Goal: Information Seeking & Learning: Learn about a topic

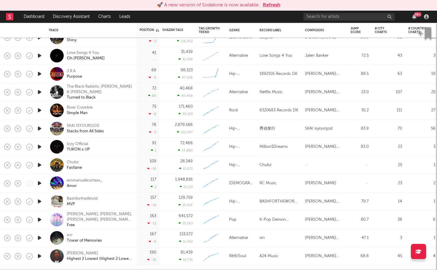
click at [269, 5] on button "Refresh" at bounding box center [272, 5] width 18 height 7
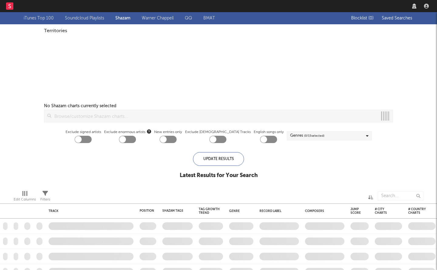
checkbox input "true"
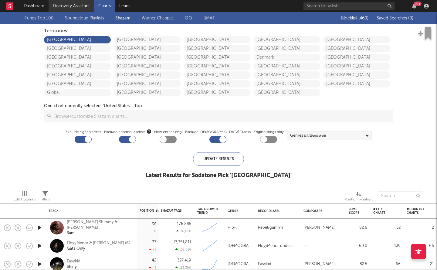
click at [55, 5] on link "Discovery Assistant" at bounding box center [72, 6] width 46 height 12
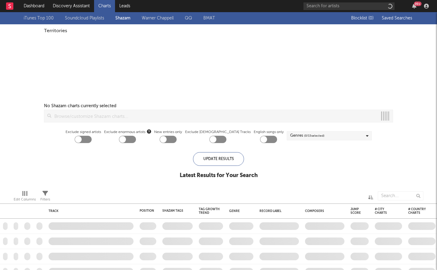
checkbox input "true"
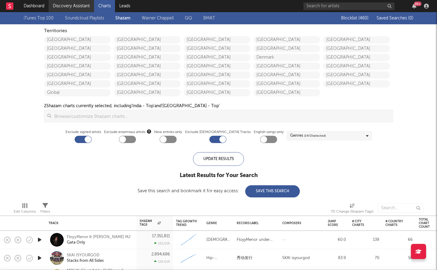
click at [56, 10] on link "Discovery Assistant" at bounding box center [72, 6] width 46 height 12
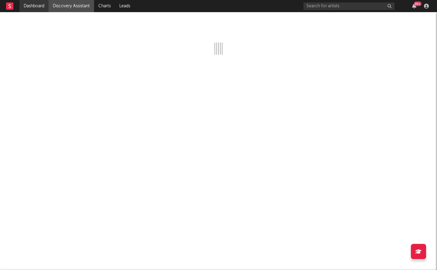
click at [37, 4] on link "Dashboard" at bounding box center [33, 6] width 29 height 12
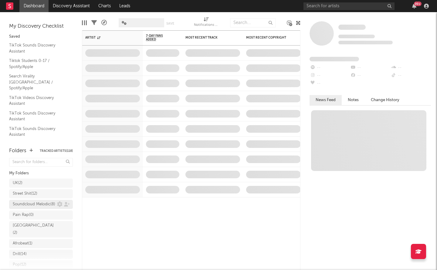
scroll to position [112, 0]
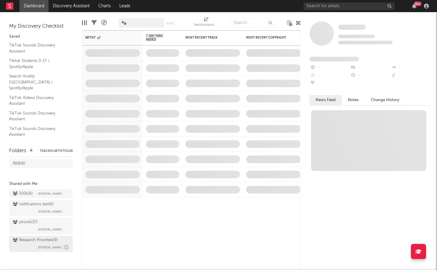
click at [26, 246] on div "Research Priorities ( 9 ) Brendan Condron" at bounding box center [41, 244] width 56 height 15
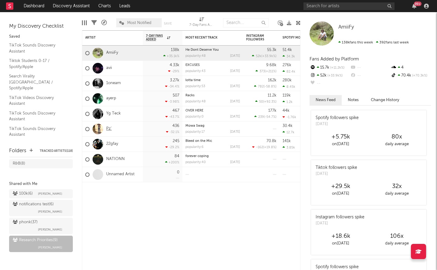
click at [110, 130] on link "Pz'" at bounding box center [108, 128] width 5 height 5
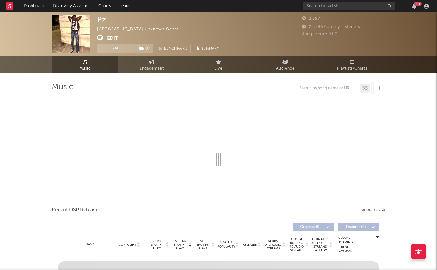
select select "1w"
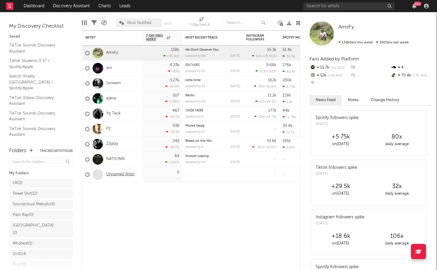
click at [115, 175] on link "Unnamed Artist" at bounding box center [120, 174] width 28 height 5
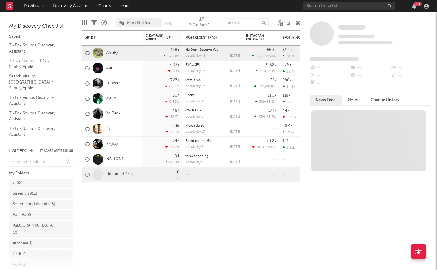
click at [106, 128] on link "Pz'" at bounding box center [108, 128] width 5 height 5
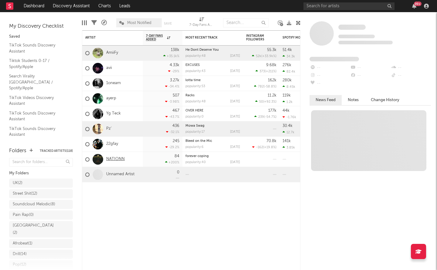
click at [114, 158] on link "NATIONN" at bounding box center [115, 159] width 19 height 5
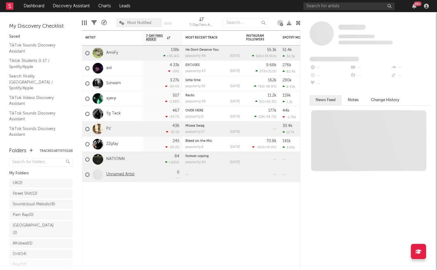
click at [119, 174] on link "Unnamed Artist" at bounding box center [120, 174] width 28 height 5
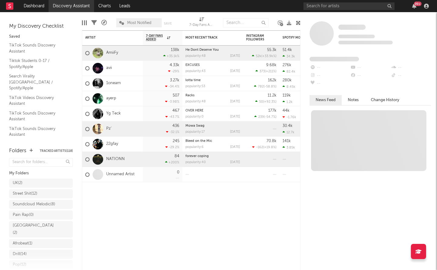
click at [77, 7] on link "Discovery Assistant" at bounding box center [72, 6] width 46 height 12
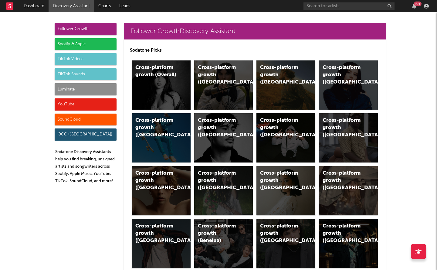
click at [74, 86] on div "Luminate" at bounding box center [86, 89] width 62 height 12
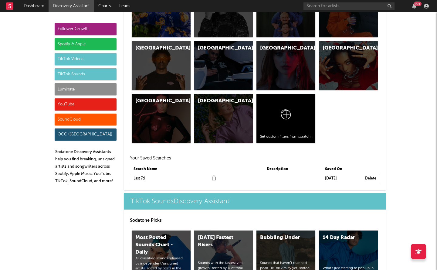
scroll to position [2769, 0]
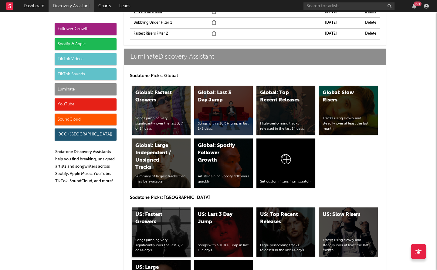
click at [166, 238] on div "Songs jumping very significantly over the last 3, 7, or 14 days." at bounding box center [161, 245] width 52 height 15
click at [278, 211] on div "US: Top Recent Releases" at bounding box center [280, 218] width 41 height 15
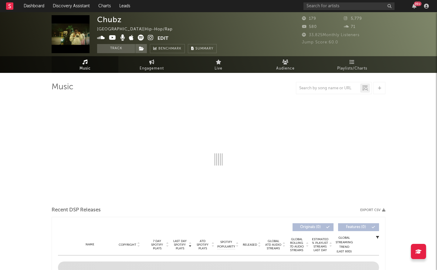
select select "1w"
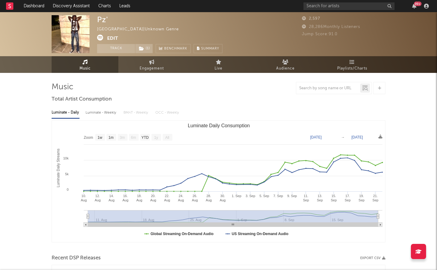
select select "1w"
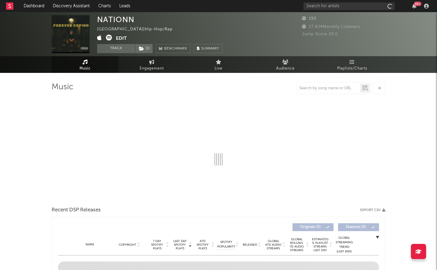
select select "1w"
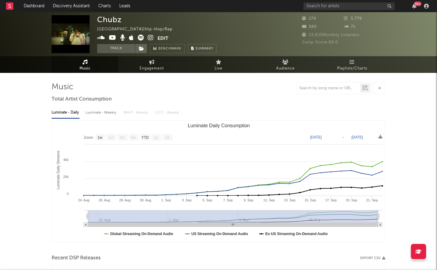
select select "1w"
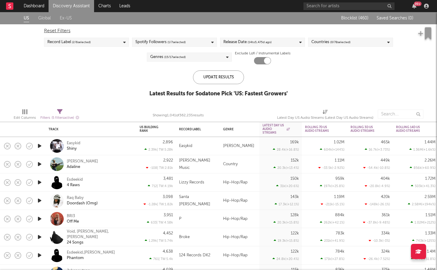
click at [261, 39] on span "( 14 to 5,475 d ago)" at bounding box center [260, 42] width 24 height 7
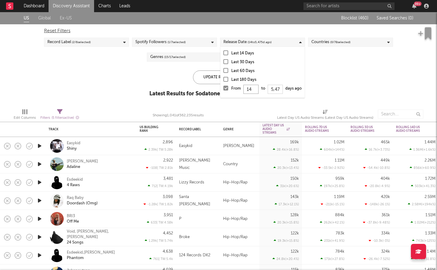
click at [255, 88] on input "14" at bounding box center [251, 89] width 15 height 9
type input "1"
type input "0"
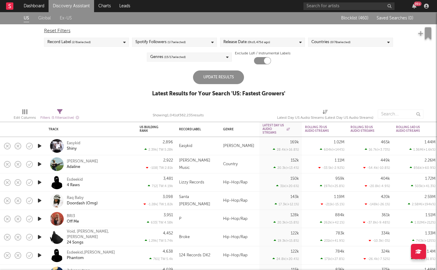
click at [210, 71] on div "Update Results" at bounding box center [218, 77] width 51 height 14
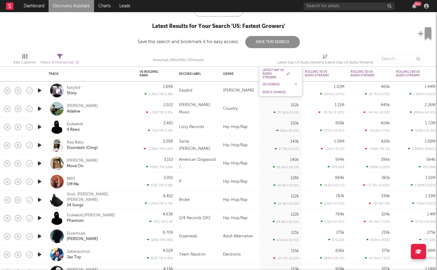
click at [271, 83] on div "1D Change" at bounding box center [276, 85] width 27 height 4
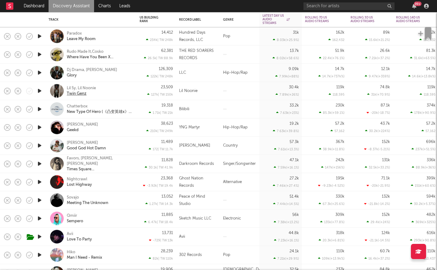
click at [74, 92] on div "Twin Genz" at bounding box center [77, 93] width 20 height 5
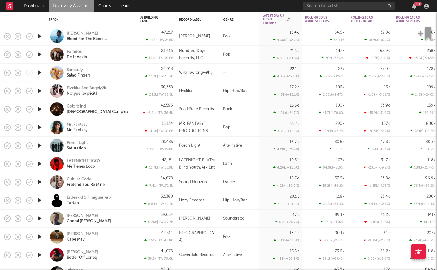
click at [41, 91] on icon "button" at bounding box center [39, 91] width 6 height 8
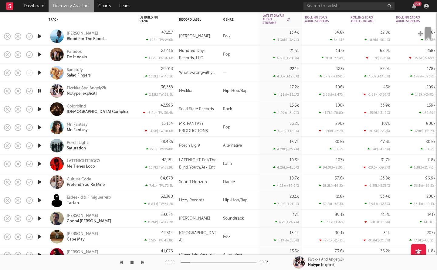
click at [41, 91] on icon "button" at bounding box center [39, 91] width 6 height 8
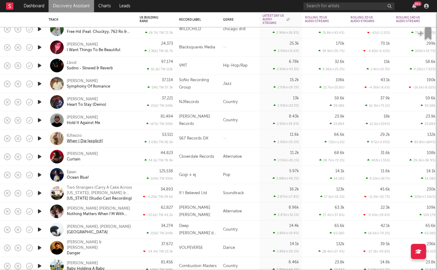
click at [93, 143] on div "When I Die [explicit]" at bounding box center [85, 140] width 36 height 5
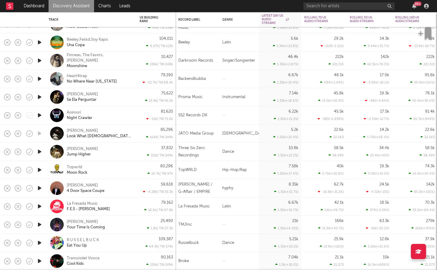
click at [40, 80] on icon "button" at bounding box center [39, 79] width 6 height 8
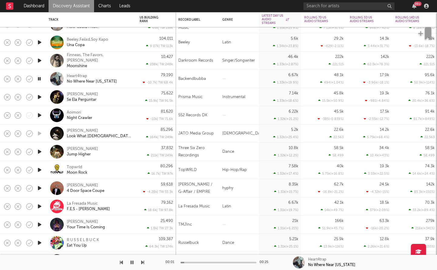
click at [40, 80] on icon "button" at bounding box center [39, 79] width 6 height 8
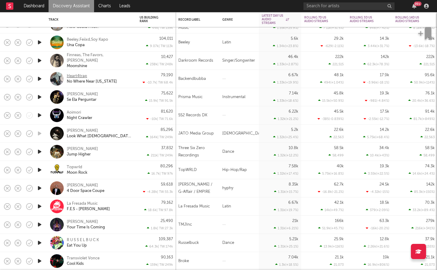
click at [79, 74] on div "Heart4trap" at bounding box center [77, 75] width 20 height 5
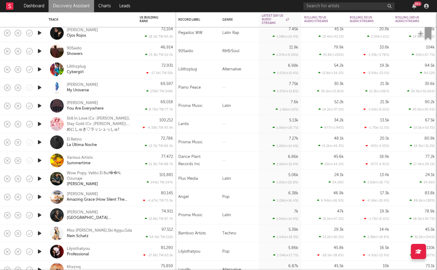
click at [41, 50] on icon "button" at bounding box center [39, 51] width 6 height 8
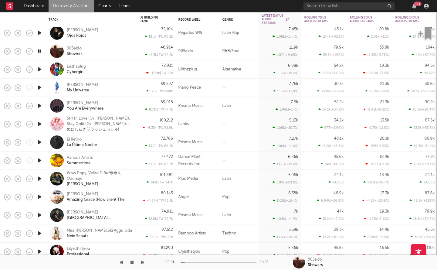
click at [40, 50] on icon "button" at bounding box center [39, 51] width 6 height 8
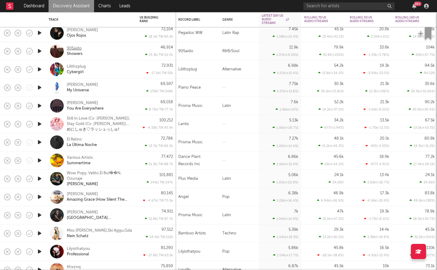
click at [72, 46] on div "905aido" at bounding box center [74, 48] width 15 height 5
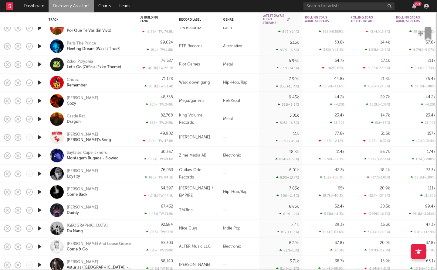
click at [36, 103] on icon "button" at bounding box center [39, 101] width 6 height 8
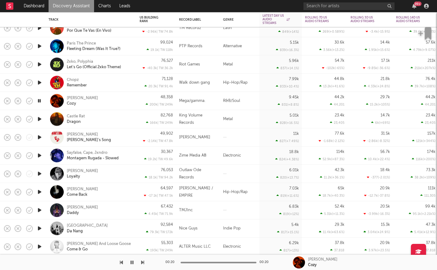
click at [39, 102] on icon "button" at bounding box center [39, 101] width 6 height 8
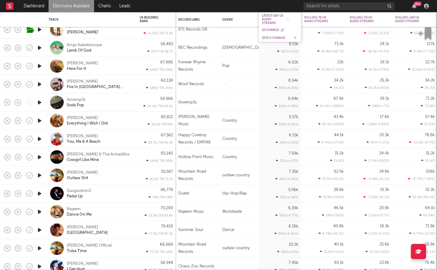
click at [272, 38] on div "DoD % Change" at bounding box center [275, 38] width 27 height 4
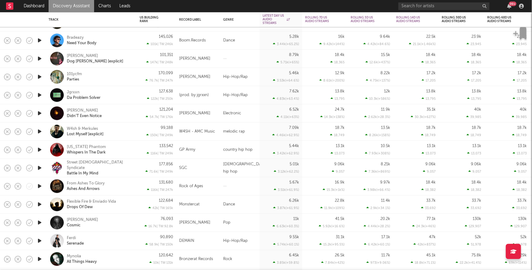
click at [39, 79] on icon "button" at bounding box center [39, 77] width 6 height 8
click at [74, 76] on div "101ycfm" at bounding box center [74, 73] width 15 height 5
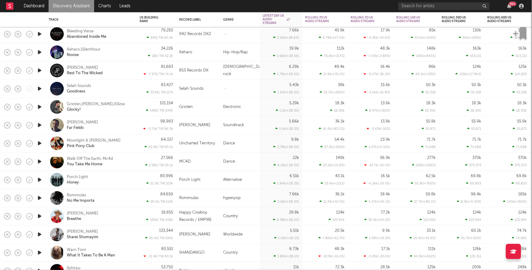
click at [41, 53] on icon "button" at bounding box center [39, 53] width 6 height 8
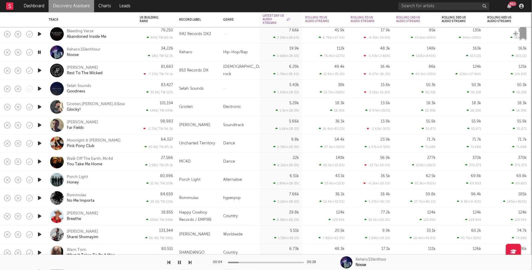
click at [41, 53] on icon "button" at bounding box center [39, 53] width 6 height 8
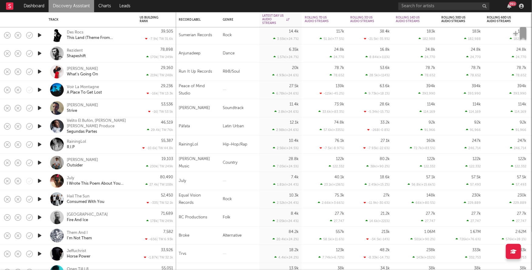
click at [40, 70] on icon "button" at bounding box center [39, 72] width 6 height 8
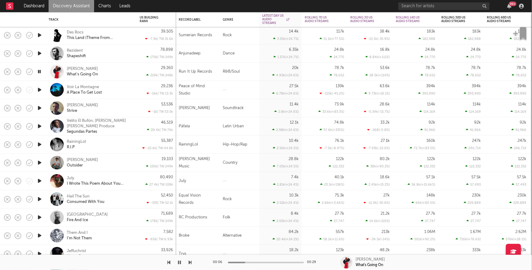
click at [40, 70] on icon "button" at bounding box center [39, 72] width 6 height 8
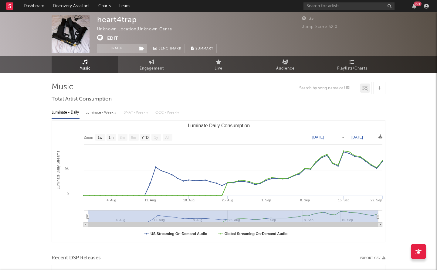
select select "1w"
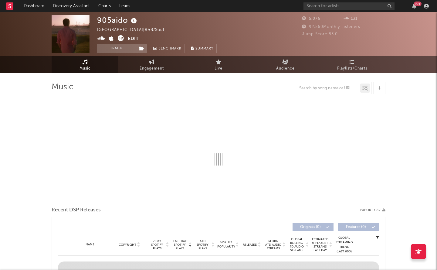
select select "6m"
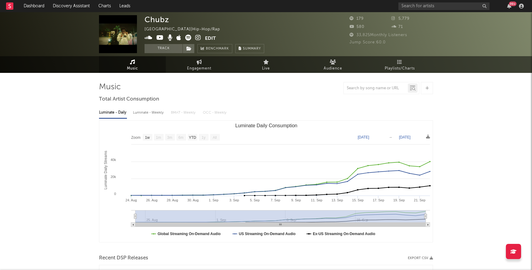
select select "1w"
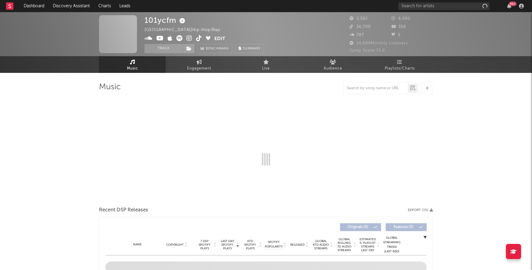
select select "1w"
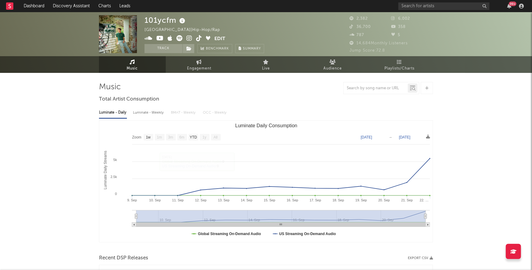
click at [196, 38] on icon at bounding box center [199, 38] width 6 height 6
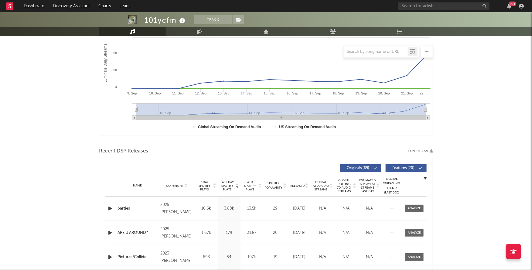
scroll to position [203, 0]
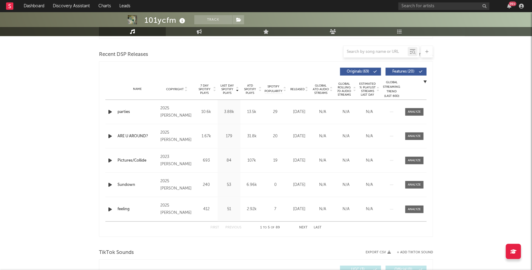
click at [110, 112] on icon "button" at bounding box center [110, 112] width 6 height 8
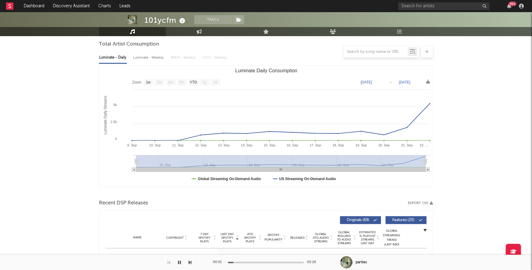
scroll to position [0, 0]
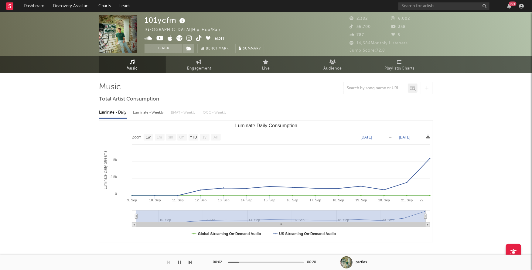
click at [180, 38] on icon at bounding box center [179, 38] width 6 height 6
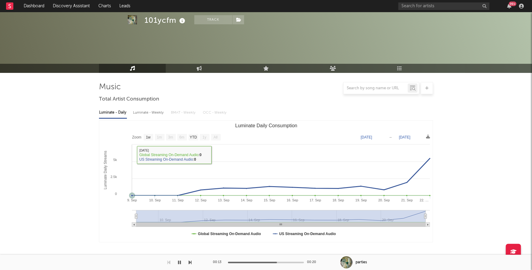
scroll to position [219, 0]
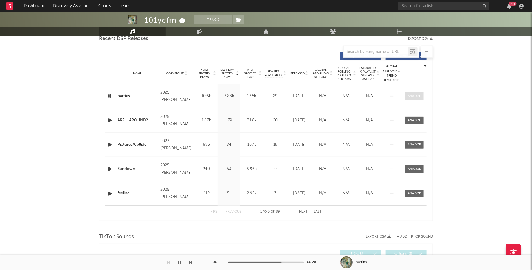
click at [416, 95] on div at bounding box center [414, 96] width 13 height 5
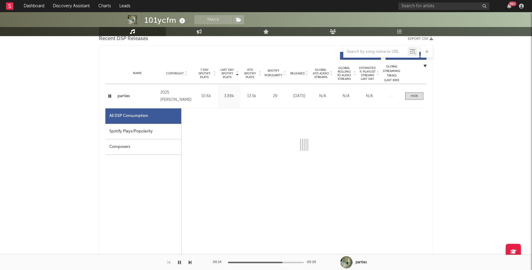
select select "1w"
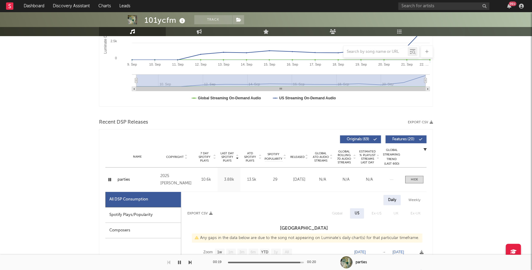
scroll to position [140, 0]
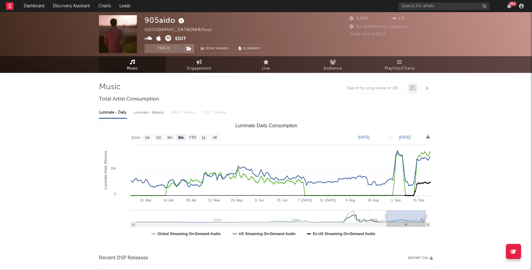
select select "6m"
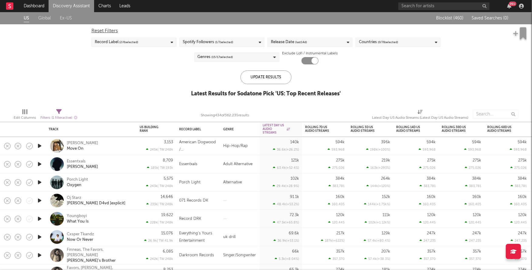
click at [292, 43] on div "Release Date (last 14 d)" at bounding box center [289, 42] width 36 height 7
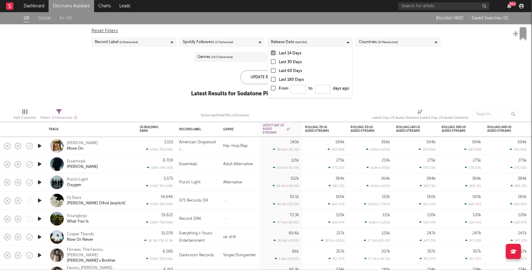
click at [275, 86] on div at bounding box center [273, 88] width 5 height 5
click at [271, 86] on input "From to days ago" at bounding box center [271, 90] width 0 height 10
click at [302, 91] on input "From to days ago" at bounding box center [298, 89] width 15 height 9
type input "0"
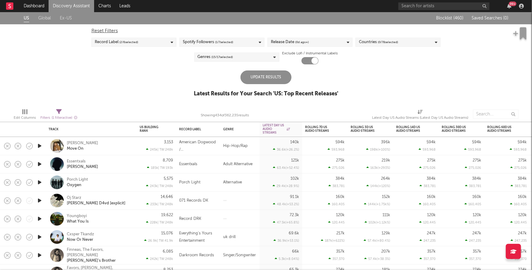
click at [247, 78] on div "Update Results" at bounding box center [265, 77] width 51 height 14
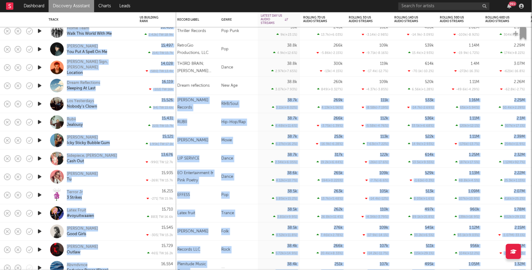
drag, startPoint x: 196, startPoint y: 111, endPoint x: 165, endPoint y: 159, distance: 57.0
click at [165, 159] on div "Hopeful. Christian 39.2k 5.51k ( +14.1 % ) 267k 6.82k ( +2.62 % ) 107k -10.6k (…" at bounding box center [266, 141] width 532 height 258
click at [165, 159] on div "13,676 -990 | TW: 12.7k" at bounding box center [156, 159] width 33 height 18
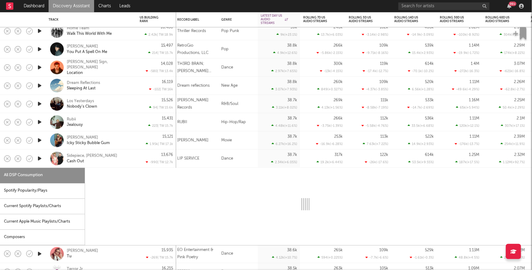
select select "1w"
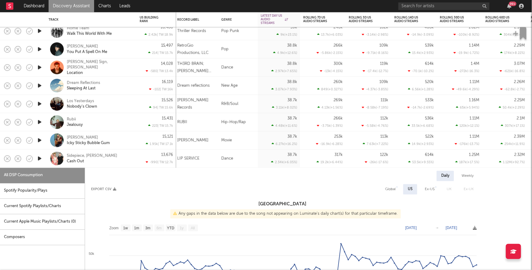
click at [135, 162] on div "Sidepiece, Bobby Shmurda Cash Out" at bounding box center [91, 159] width 91 height 18
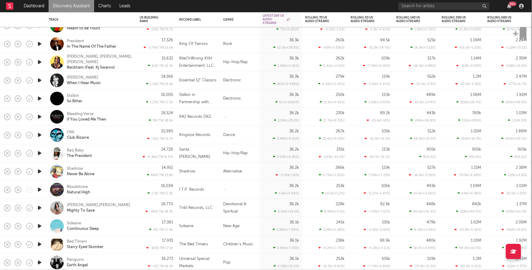
click at [38, 78] on icon "button" at bounding box center [39, 81] width 6 height 8
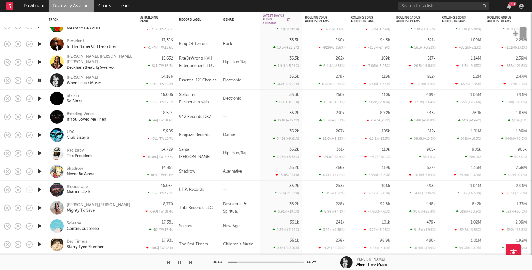
click at [38, 81] on icon "button" at bounding box center [39, 81] width 6 height 8
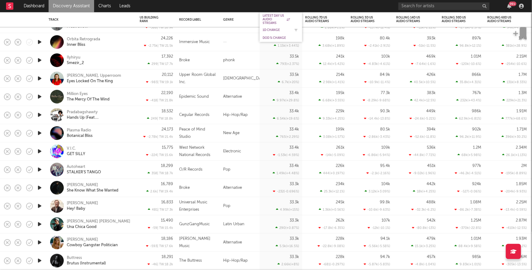
click at [271, 29] on div "1D Change" at bounding box center [276, 30] width 27 height 4
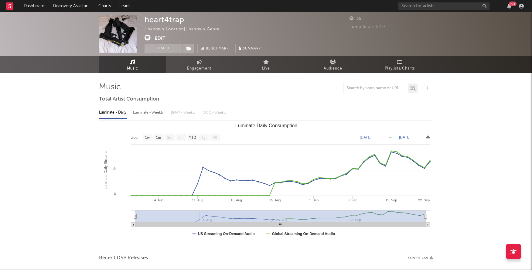
select select "1w"
click at [148, 36] on icon at bounding box center [148, 38] width 6 height 6
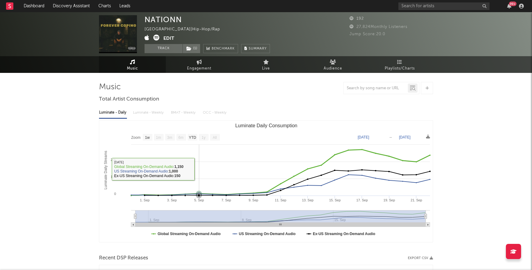
select select "1w"
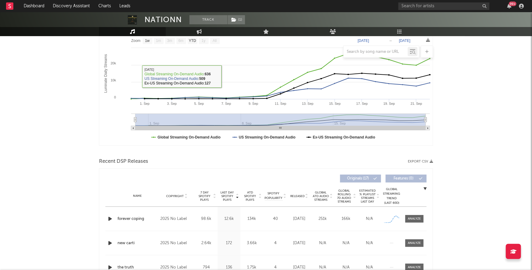
scroll to position [223, 0]
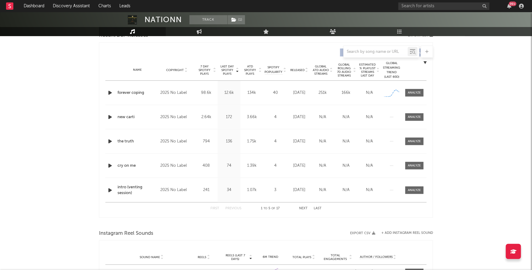
click at [107, 93] on icon "button" at bounding box center [110, 93] width 6 height 8
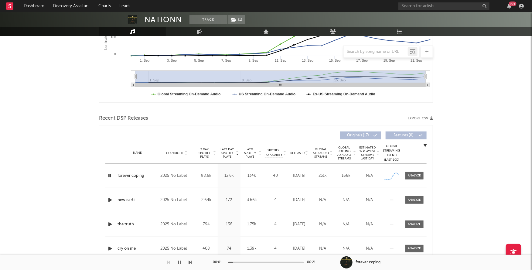
scroll to position [0, 0]
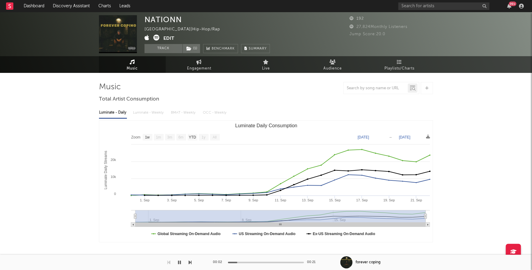
click at [159, 36] on icon at bounding box center [156, 38] width 6 height 6
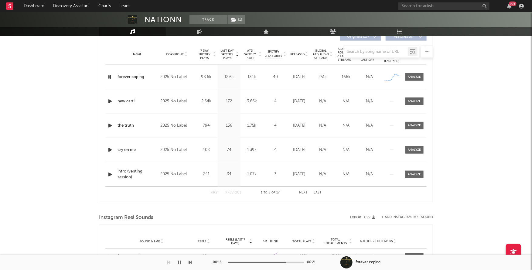
scroll to position [126, 0]
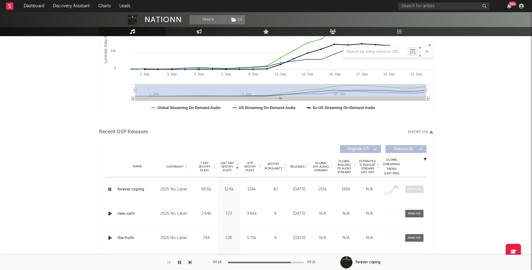
click at [422, 189] on span at bounding box center [414, 190] width 18 height 8
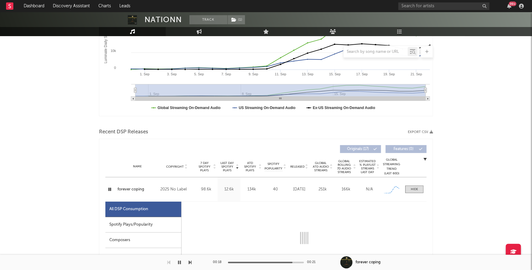
select select "1w"
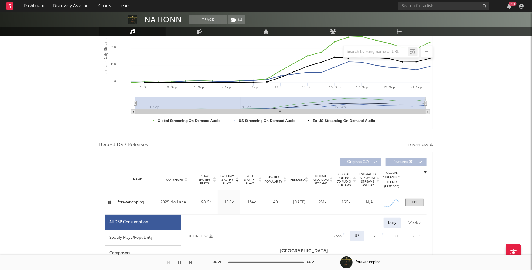
scroll to position [0, 0]
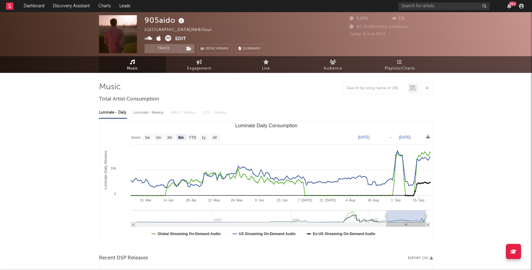
select select "6m"
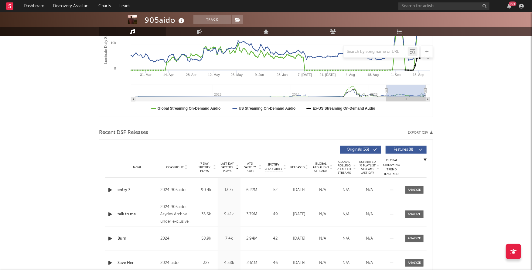
scroll to position [131, 0]
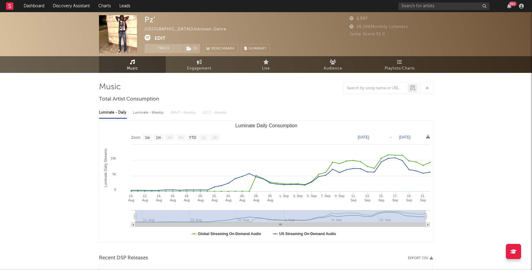
select select "1w"
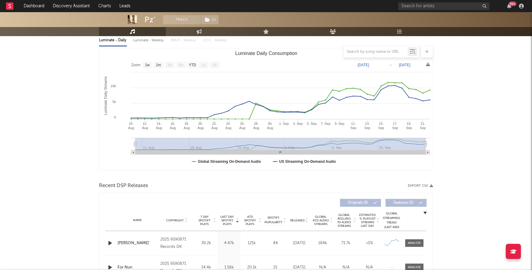
scroll to position [128, 0]
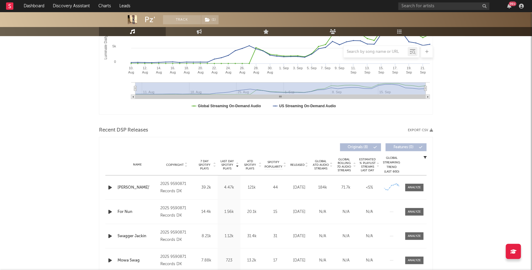
click at [411, 182] on div "Name HEDIS BUSSIN' Copyright 2025 9590871 Records DK Label 9590871 Records DK A…" at bounding box center [265, 187] width 321 height 24
click at [411, 184] on span at bounding box center [414, 188] width 18 height 8
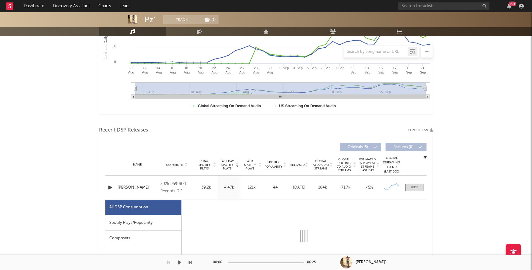
select select "1w"
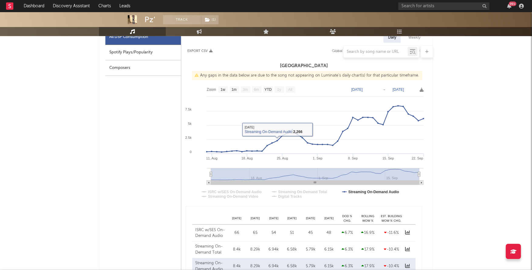
scroll to position [0, 0]
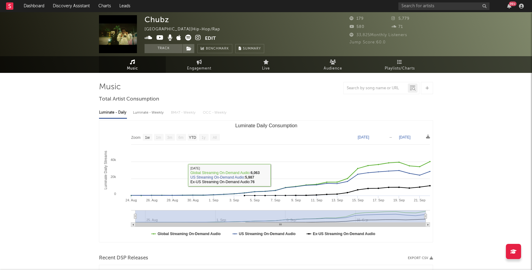
select select "1w"
